Goal: Find contact information: Obtain details needed to contact an individual or organization

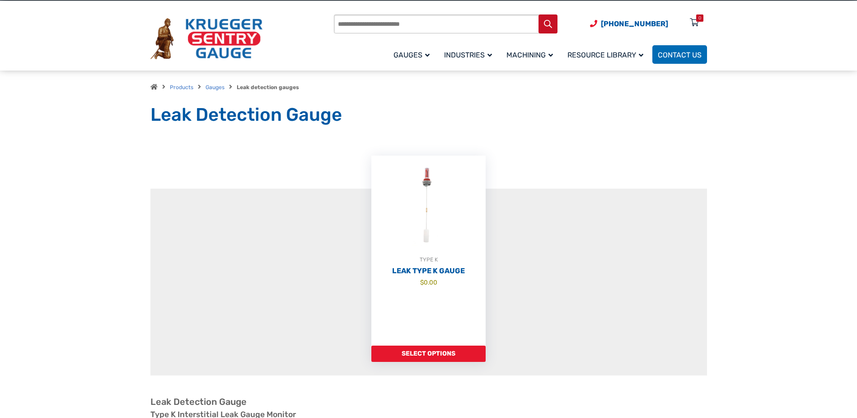
scroll to position [136, 0]
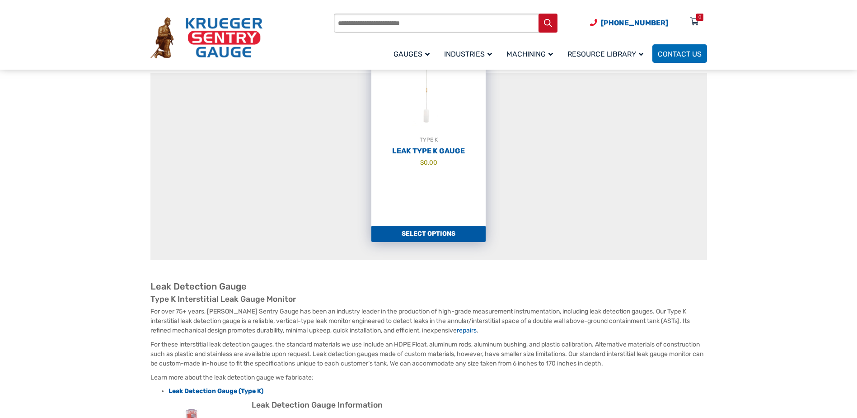
click at [434, 235] on link "Select options" at bounding box center [428, 233] width 114 height 16
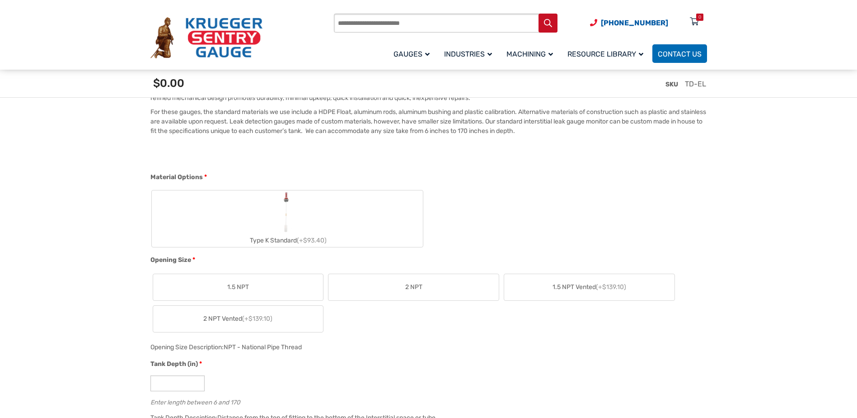
scroll to position [373, 0]
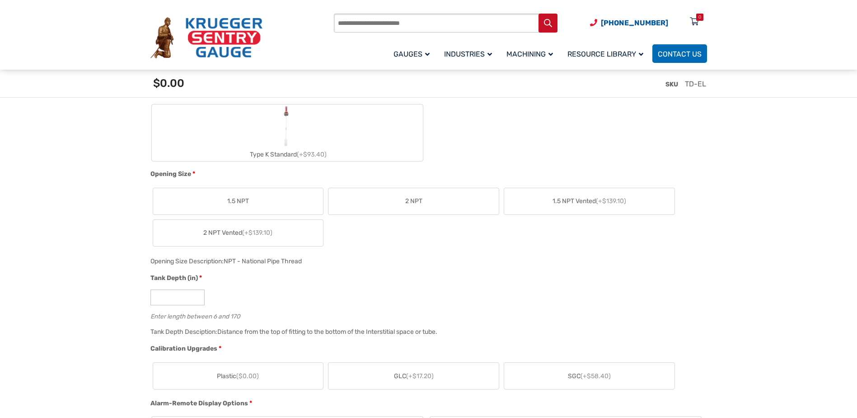
click at [409, 191] on label "2 NPT" at bounding box center [414, 201] width 170 height 26
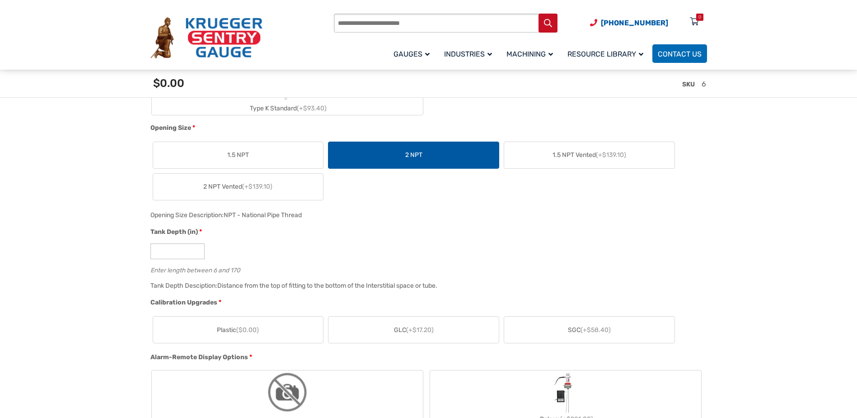
scroll to position [554, 0]
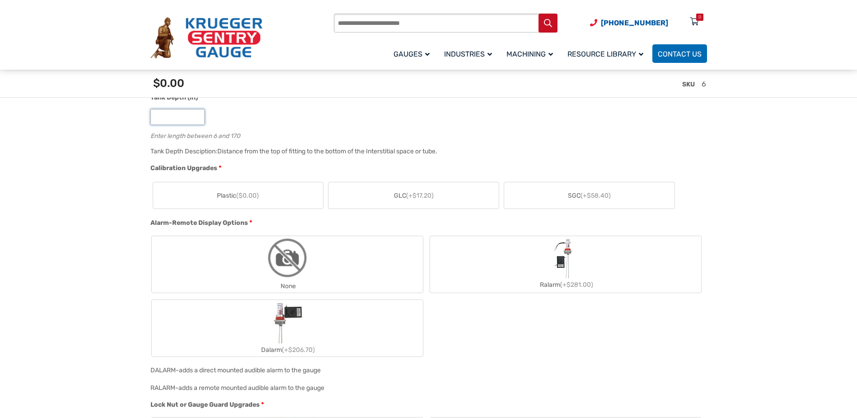
click at [205, 120] on input "*" at bounding box center [177, 117] width 54 height 16
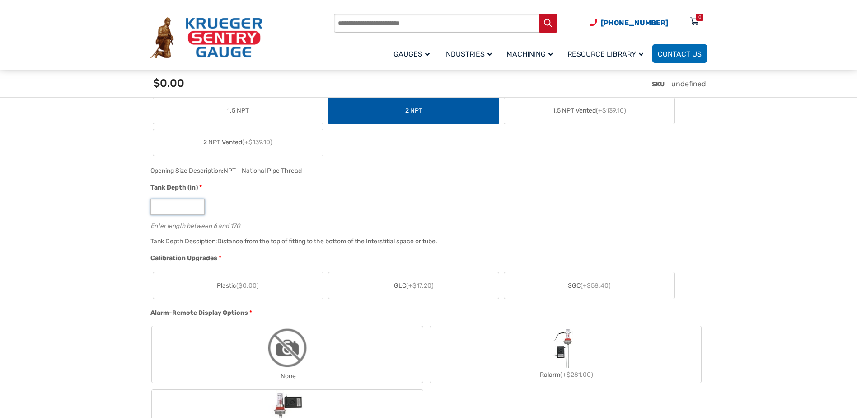
type input "*"
type input "**"
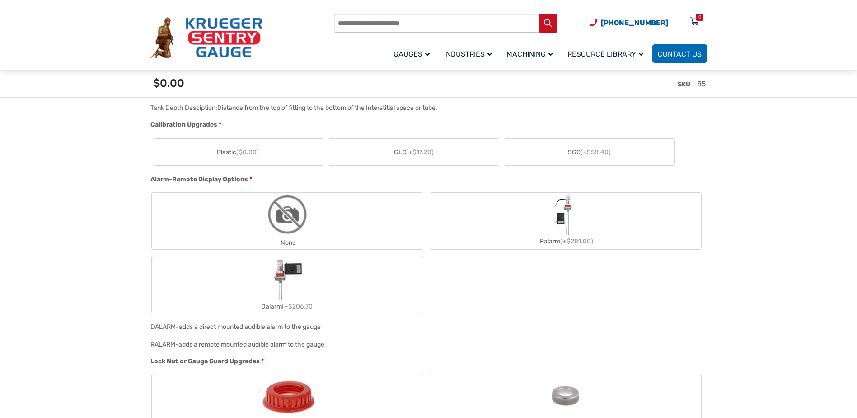
scroll to position [599, 0]
click at [258, 152] on span "($0.00)" at bounding box center [247, 150] width 23 height 8
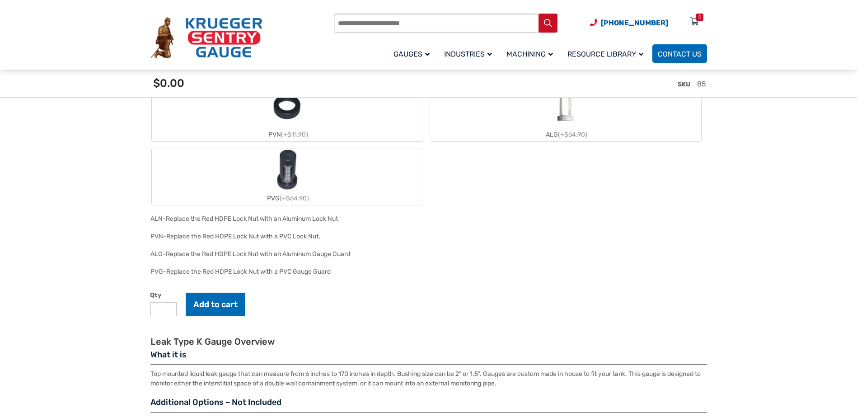
scroll to position [875, 0]
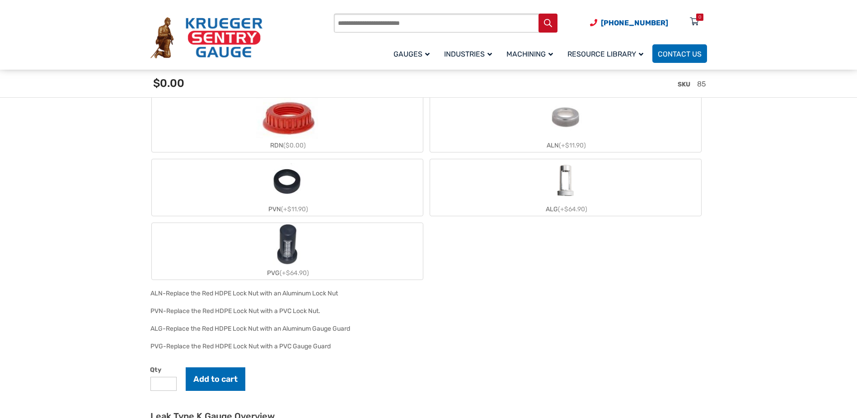
click at [364, 25] on input "Products search" at bounding box center [446, 23] width 224 height 19
type input "**********"
click at [539, 14] on button "Search" at bounding box center [548, 23] width 19 height 19
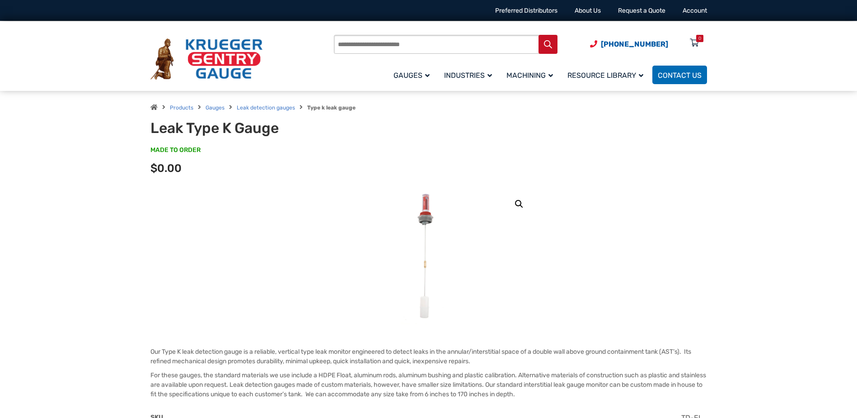
drag, startPoint x: 151, startPoint y: 127, endPoint x: 282, endPoint y: 131, distance: 131.6
click at [282, 131] on h1 "Leak Type K Gauge" at bounding box center [261, 127] width 223 height 17
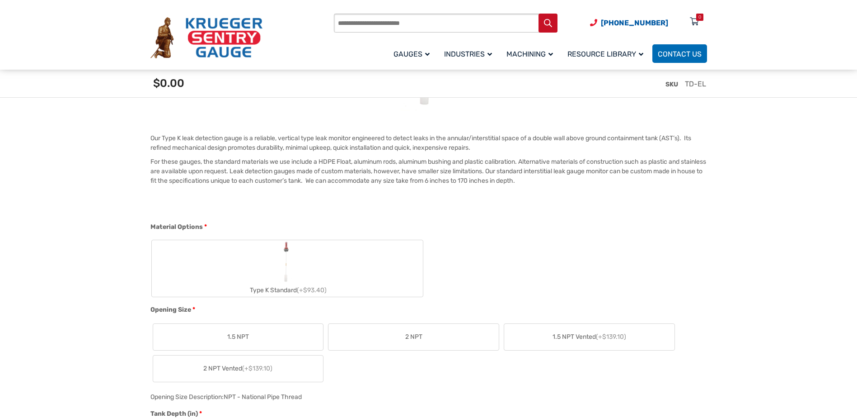
scroll to position [418, 0]
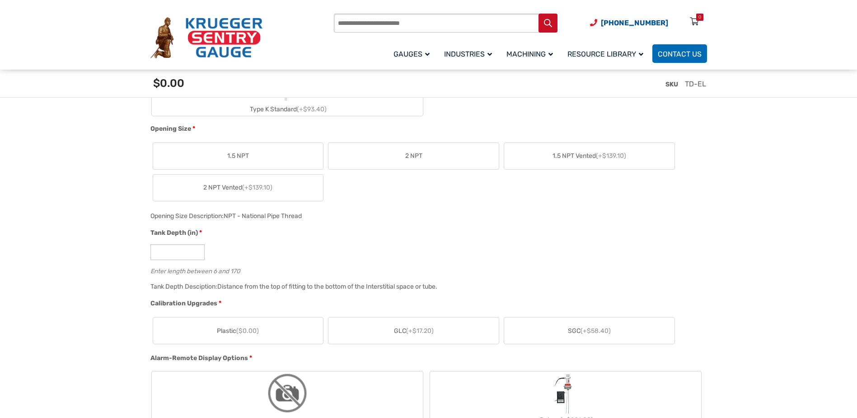
click at [249, 156] on label "1.5 NPT" at bounding box center [238, 156] width 170 height 26
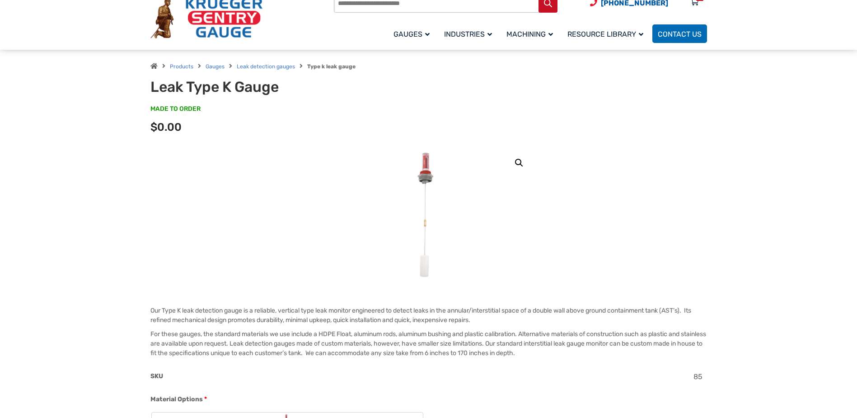
scroll to position [0, 0]
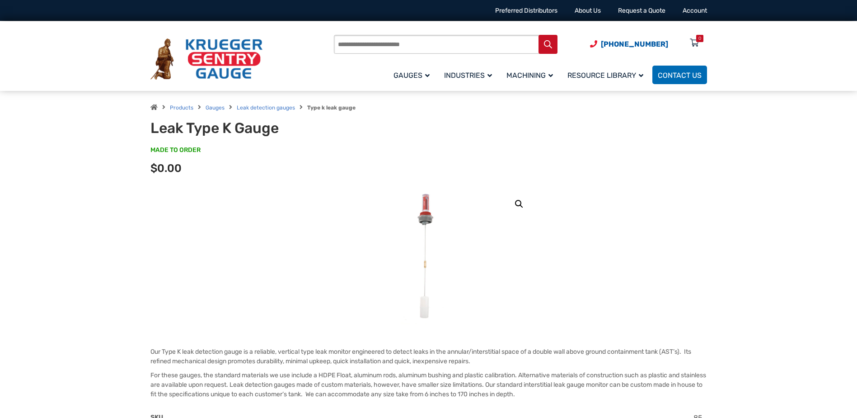
drag, startPoint x: 182, startPoint y: 352, endPoint x: 245, endPoint y: 355, distance: 63.3
click at [245, 355] on p "Our Type K leak detection gauge is a reliable, vertical type leak monitor engin…" at bounding box center [428, 356] width 557 height 19
copy p "leak detection gauge"
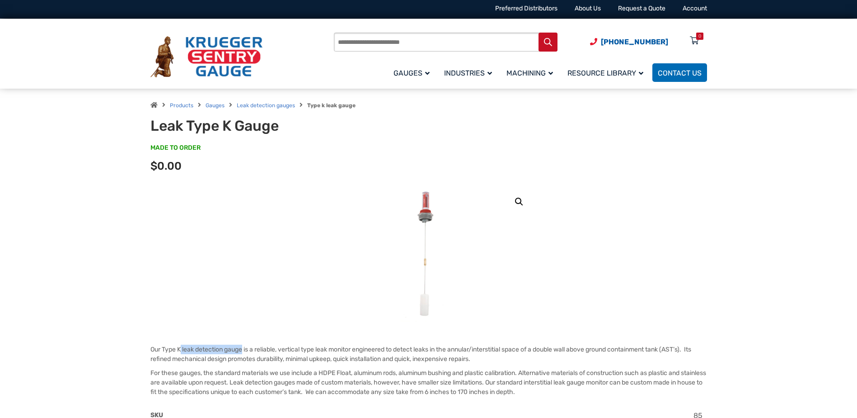
scroll to position [135, 0]
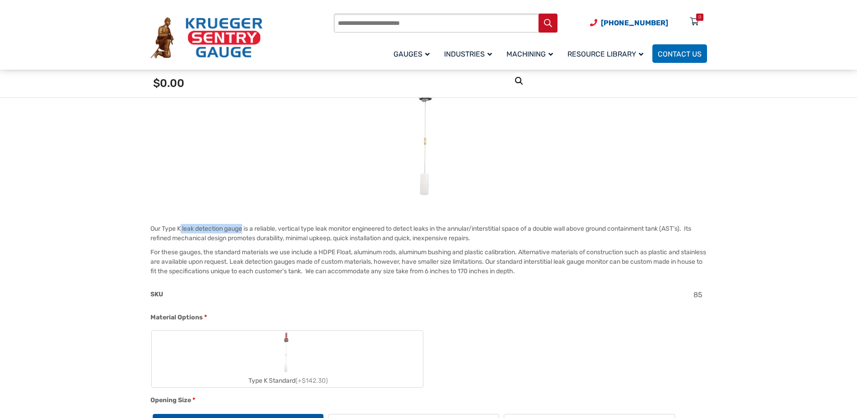
drag, startPoint x: 285, startPoint y: 251, endPoint x: 278, endPoint y: 251, distance: 6.8
click at [284, 251] on p "For these gauges, the standard materials we use include a HDPE Float, aluminum …" at bounding box center [428, 261] width 557 height 28
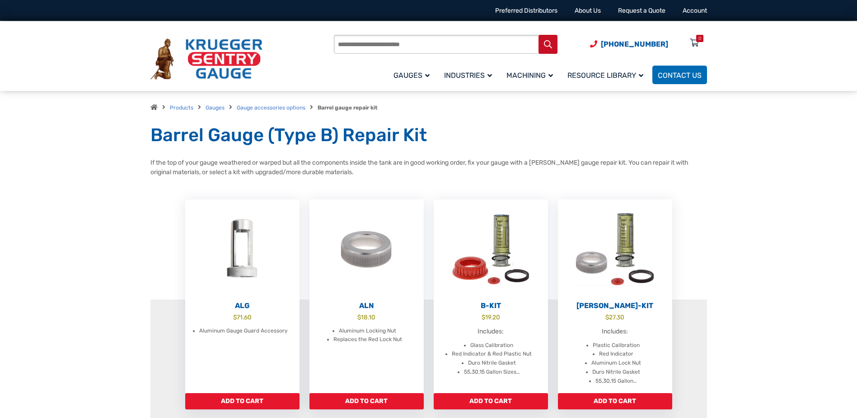
scroll to position [310, 0]
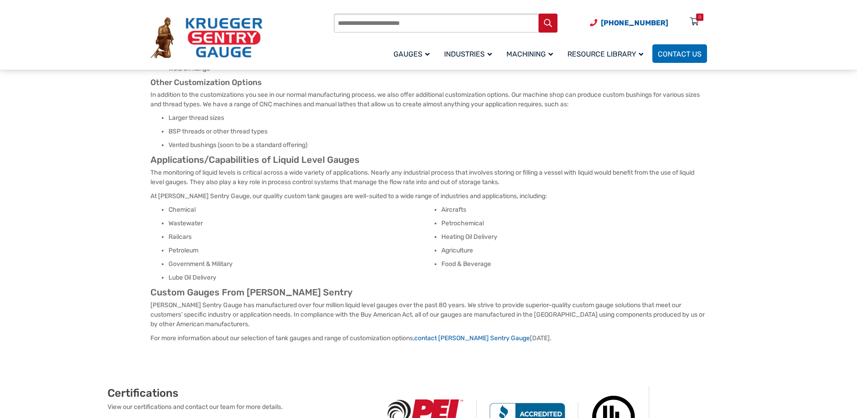
scroll to position [452, 0]
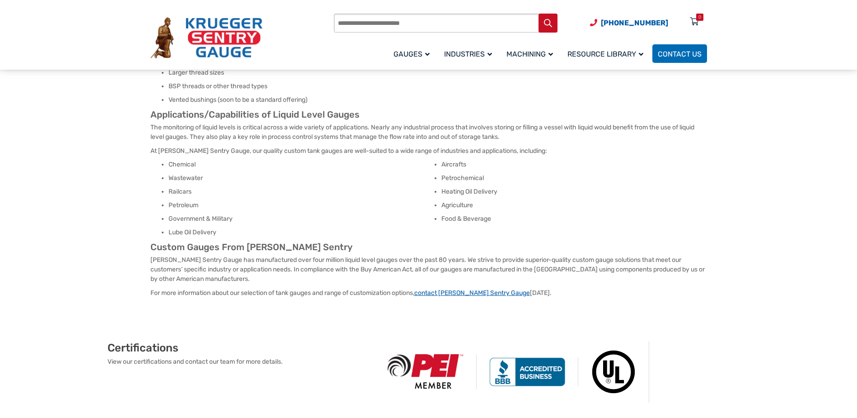
click at [457, 296] on link "contact Krueger Sentry Gauge" at bounding box center [472, 293] width 116 height 8
click at [467, 296] on link "contact Krueger Sentry Gauge" at bounding box center [472, 293] width 116 height 8
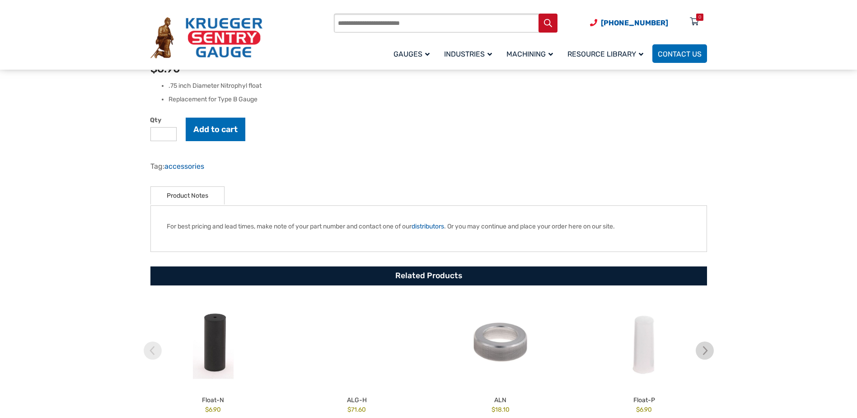
scroll to position [45, 0]
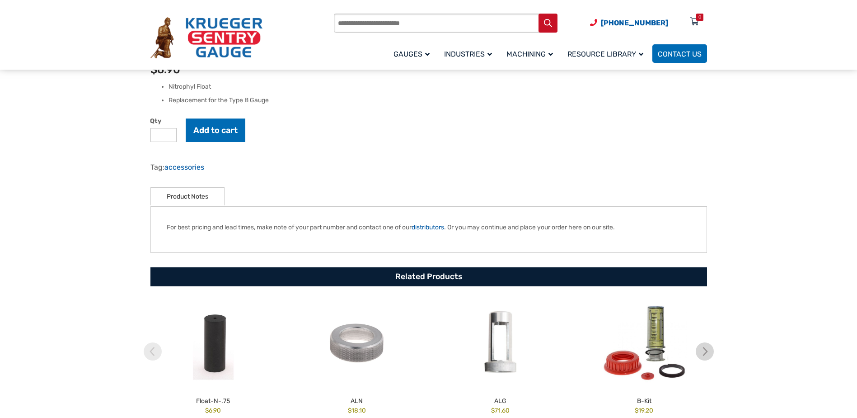
scroll to position [270, 0]
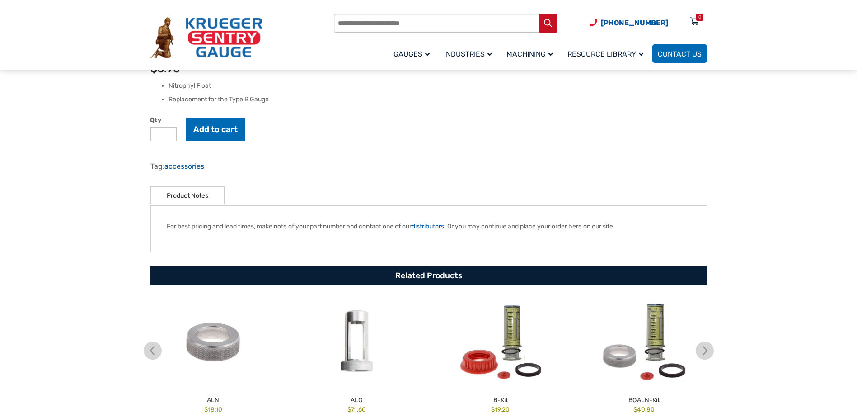
click at [197, 197] on link "Product Notes" at bounding box center [188, 196] width 42 height 18
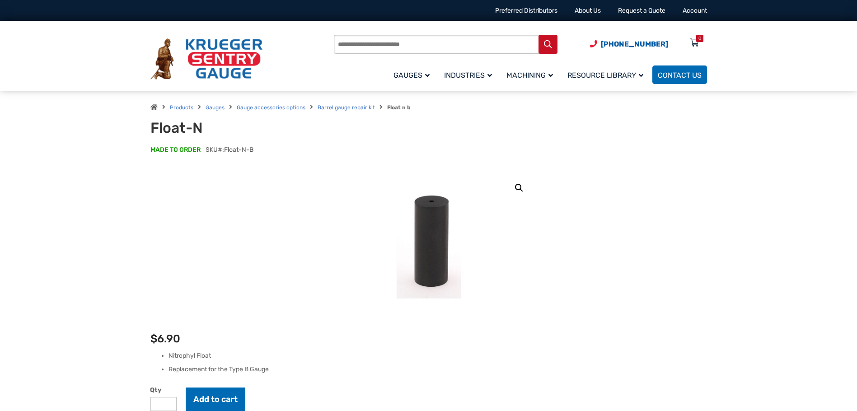
scroll to position [262, 0]
